Goal: Transaction & Acquisition: Book appointment/travel/reservation

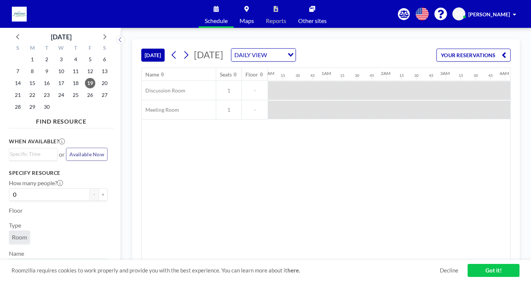
scroll to position [0, 801]
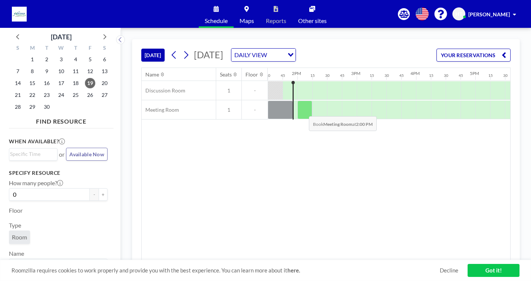
click at [303, 111] on div at bounding box center [304, 109] width 15 height 19
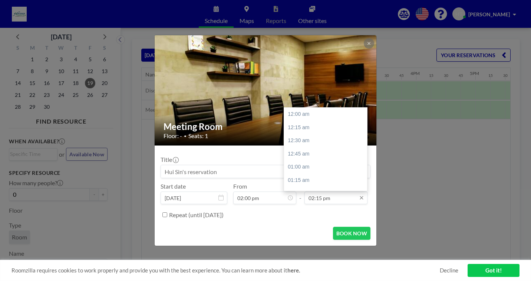
scroll to position [752, 0]
click at [326, 198] on input "02:15 pm" at bounding box center [335, 197] width 63 height 13
click at [333, 199] on input "02:15 pm" at bounding box center [335, 197] width 63 height 13
drag, startPoint x: 333, startPoint y: 199, endPoint x: 329, endPoint y: 194, distance: 7.4
click at [330, 197] on input "02:15 pm" at bounding box center [335, 197] width 63 height 13
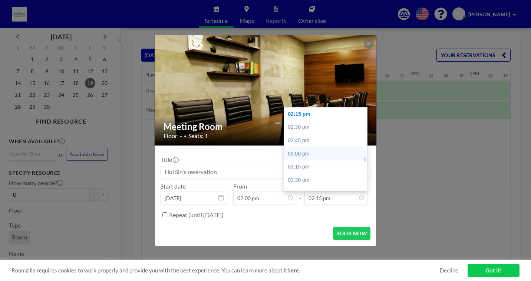
click at [310, 154] on div "03:00 pm" at bounding box center [327, 153] width 87 height 13
type input "03:00 pm"
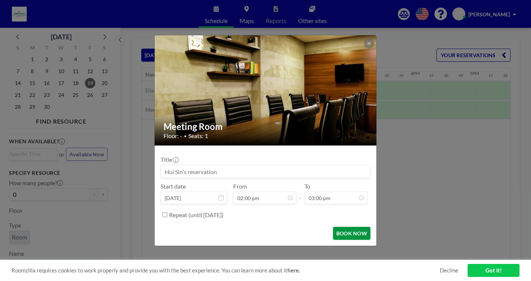
click at [348, 234] on button "BOOK NOW" at bounding box center [351, 233] width 37 height 13
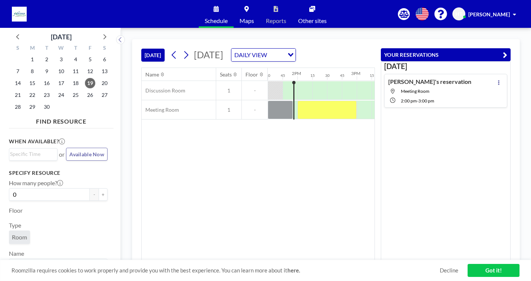
click at [281, 166] on div "Name Seats Floor 12AM 15 30 45 1AM 15 30 45 2AM 15 30 45 3AM 15 30 45 4AM 15 30…" at bounding box center [258, 164] width 233 height 192
click at [493, 269] on link "Got it!" at bounding box center [494, 270] width 52 height 13
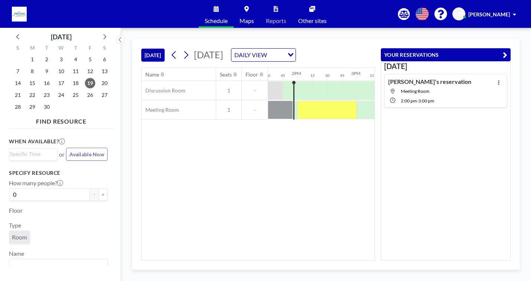
click at [319, 174] on div "Name Seats Floor 12AM 15 30 45 1AM 15 30 45 2AM 15 30 45 3AM 15 30 45 4AM 15 30…" at bounding box center [258, 164] width 233 height 192
